Goal: Task Accomplishment & Management: Use online tool/utility

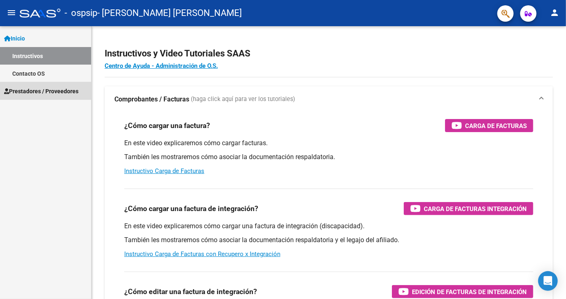
click at [39, 98] on link "Prestadores / Proveedores" at bounding box center [45, 91] width 91 height 18
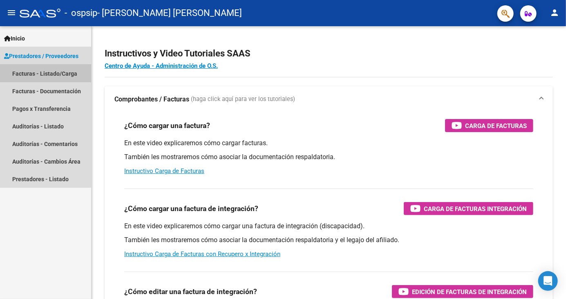
click at [14, 75] on link "Facturas - Listado/Carga" at bounding box center [45, 74] width 91 height 18
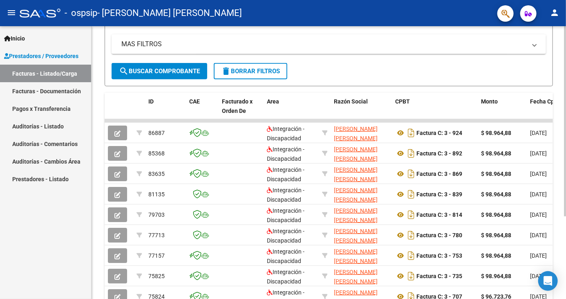
click at [161, 72] on span "search Buscar Comprobante" at bounding box center [159, 70] width 81 height 7
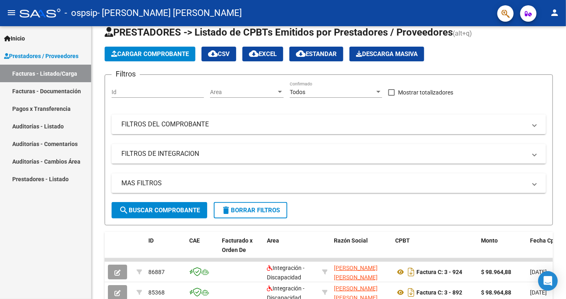
scroll to position [19, 0]
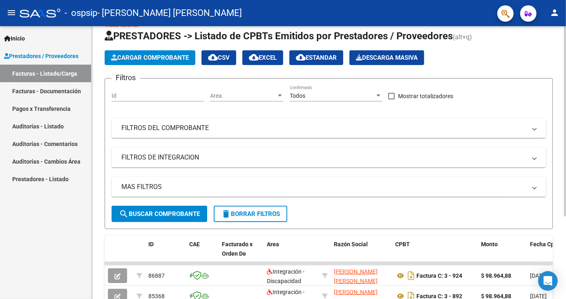
click at [117, 63] on button "Cargar Comprobante" at bounding box center [150, 57] width 91 height 15
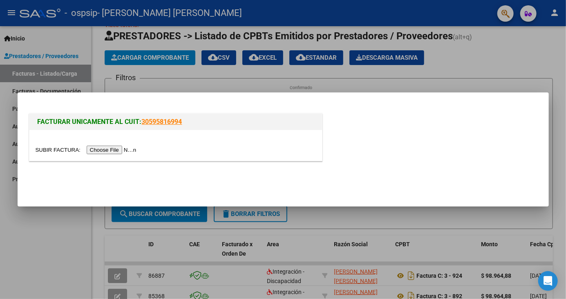
click at [98, 152] on input "file" at bounding box center [87, 150] width 103 height 9
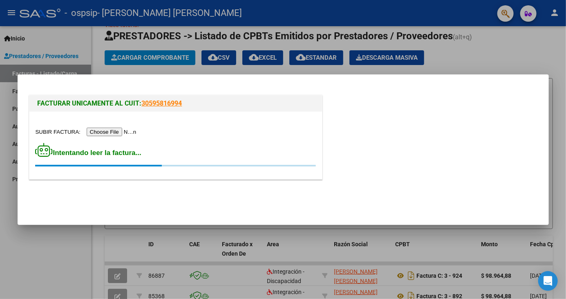
click at [487, 48] on div at bounding box center [283, 149] width 566 height 299
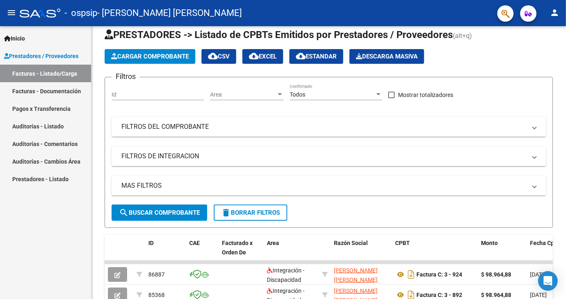
scroll to position [8, 0]
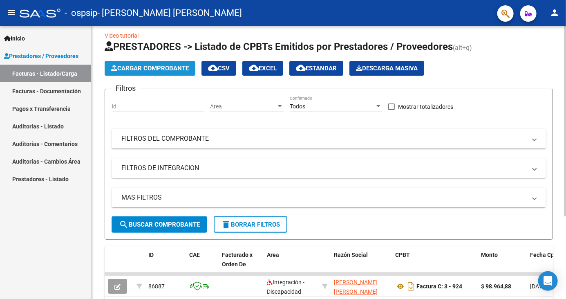
click at [173, 65] on span "Cargar Comprobante" at bounding box center [150, 68] width 78 height 7
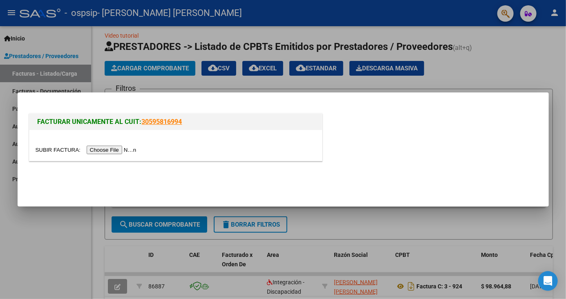
click at [119, 151] on input "file" at bounding box center [87, 150] width 103 height 9
